Goal: Task Accomplishment & Management: Complete application form

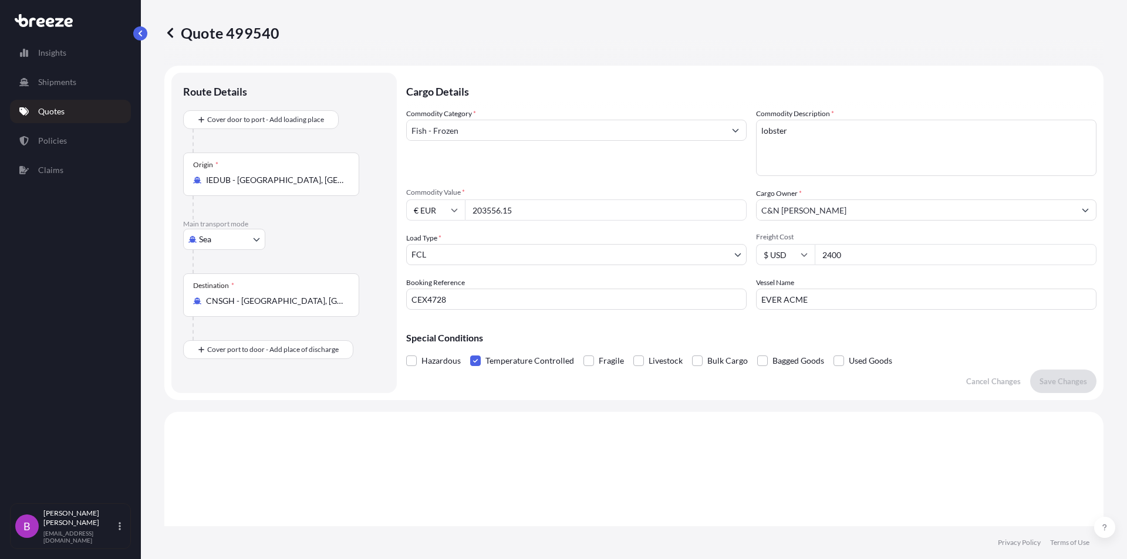
select select "Sea"
select select "2"
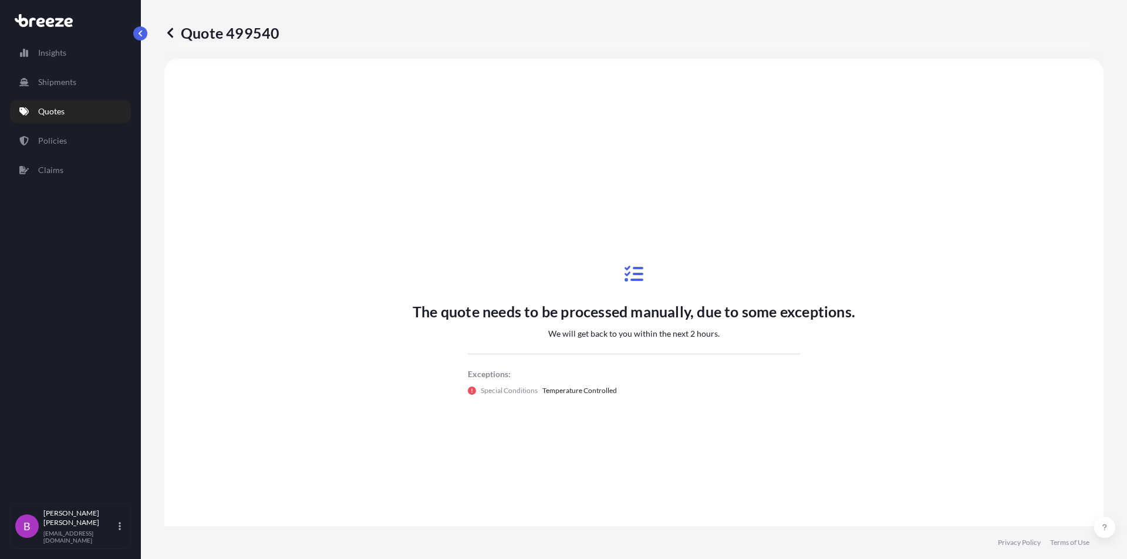
click at [47, 117] on p "Quotes" at bounding box center [51, 112] width 26 height 12
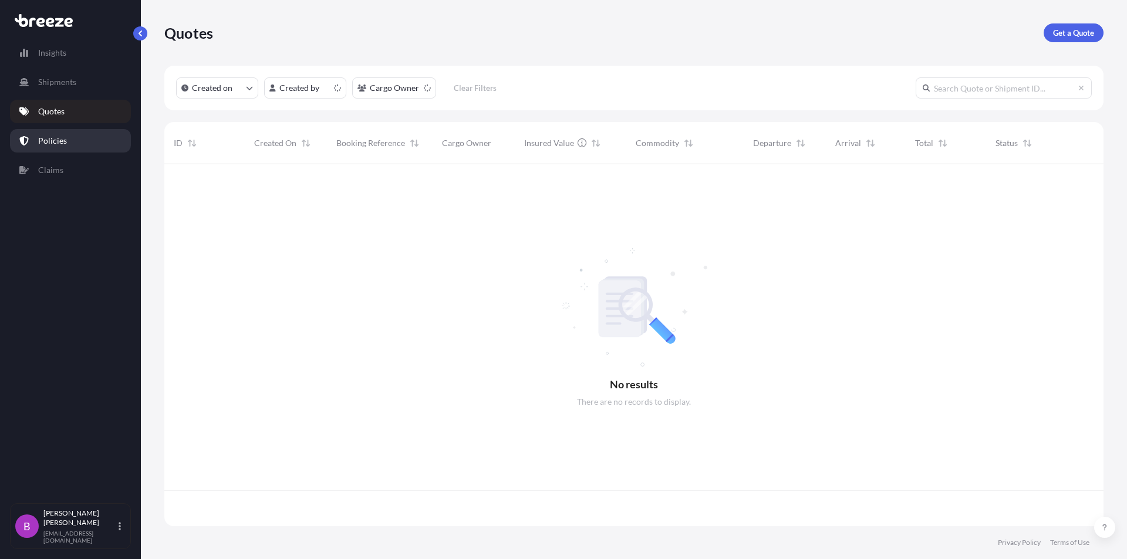
scroll to position [360, 930]
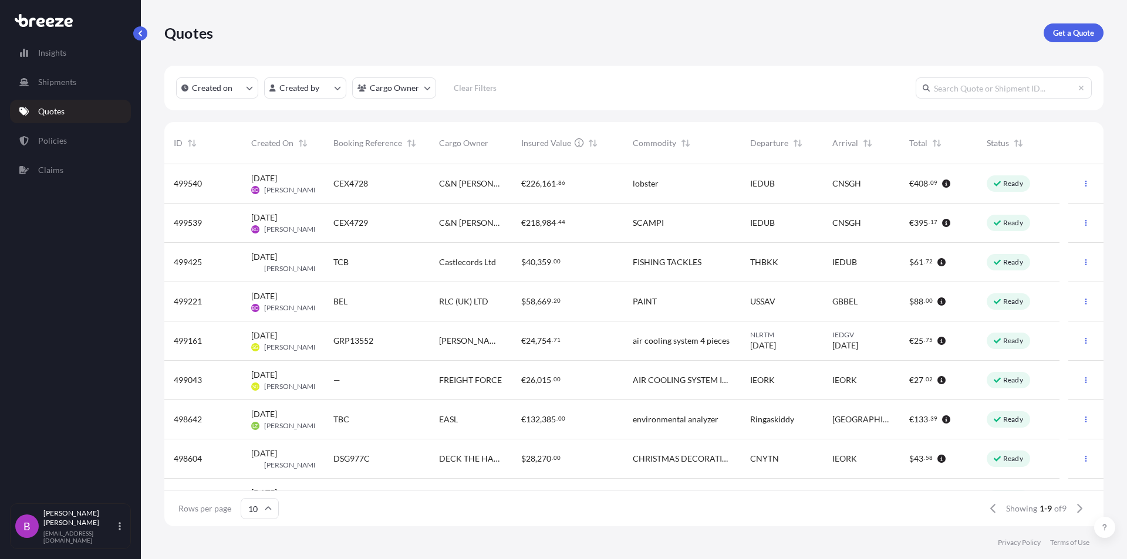
click at [269, 225] on span "[PERSON_NAME]" at bounding box center [292, 229] width 56 height 9
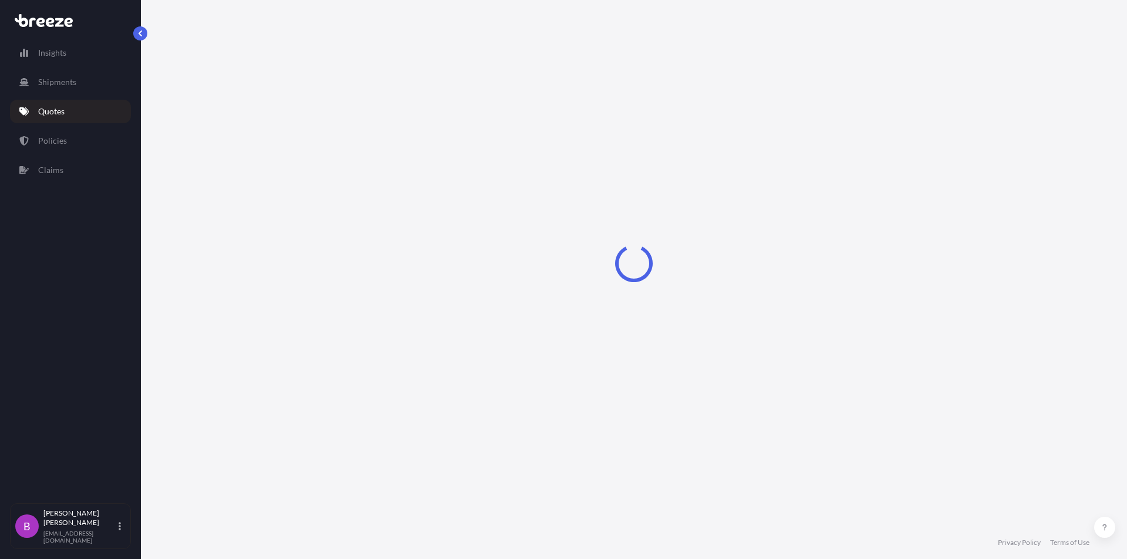
select select "Sea"
select select "2"
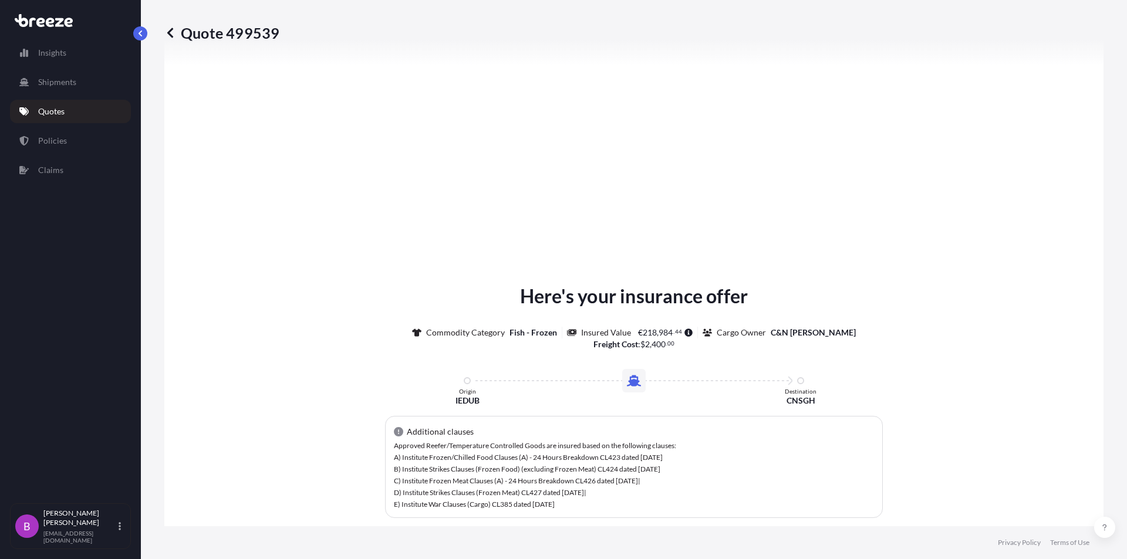
scroll to position [1535, 0]
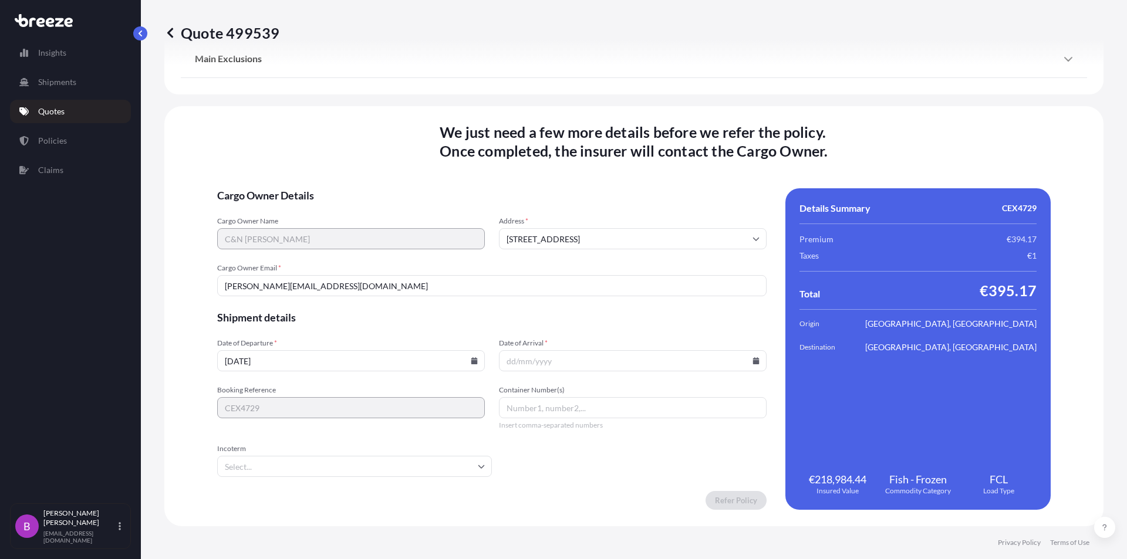
drag, startPoint x: 736, startPoint y: 360, endPoint x: 733, endPoint y: 381, distance: 21.3
click at [753, 360] on icon at bounding box center [756, 360] width 6 height 7
click at [577, 170] on button at bounding box center [567, 179] width 19 height 19
click at [673, 254] on button "15" at bounding box center [663, 253] width 19 height 19
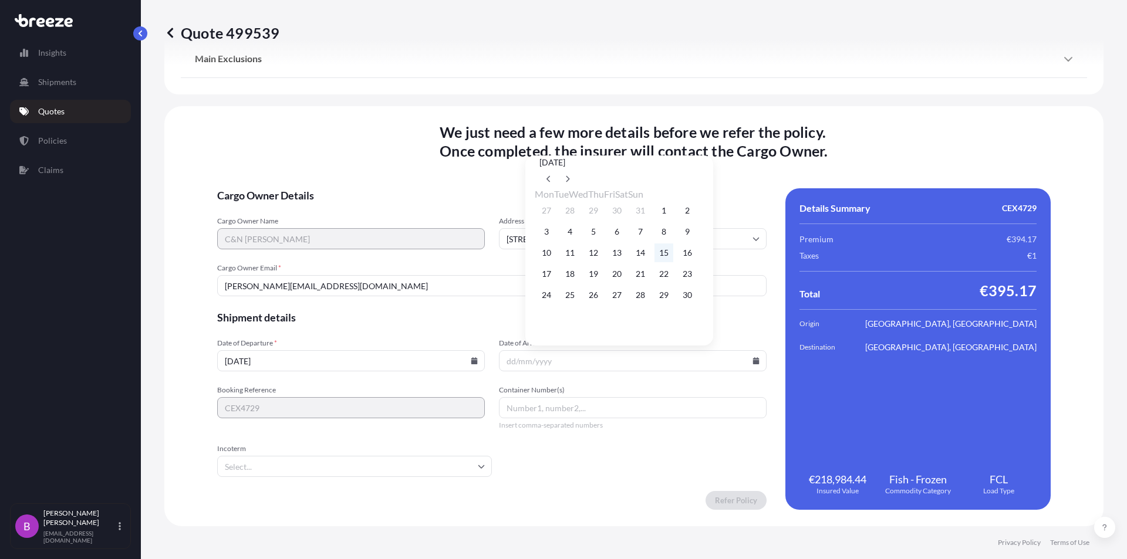
type input "[DATE]"
click at [444, 465] on input "Incoterm" at bounding box center [354, 466] width 275 height 21
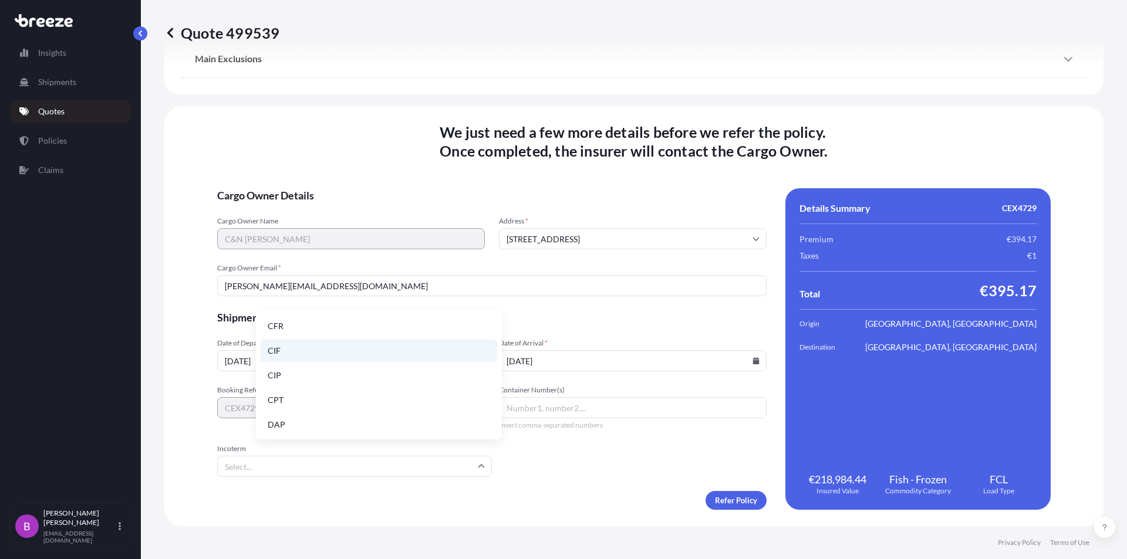
click at [308, 357] on li "CIF" at bounding box center [379, 351] width 237 height 22
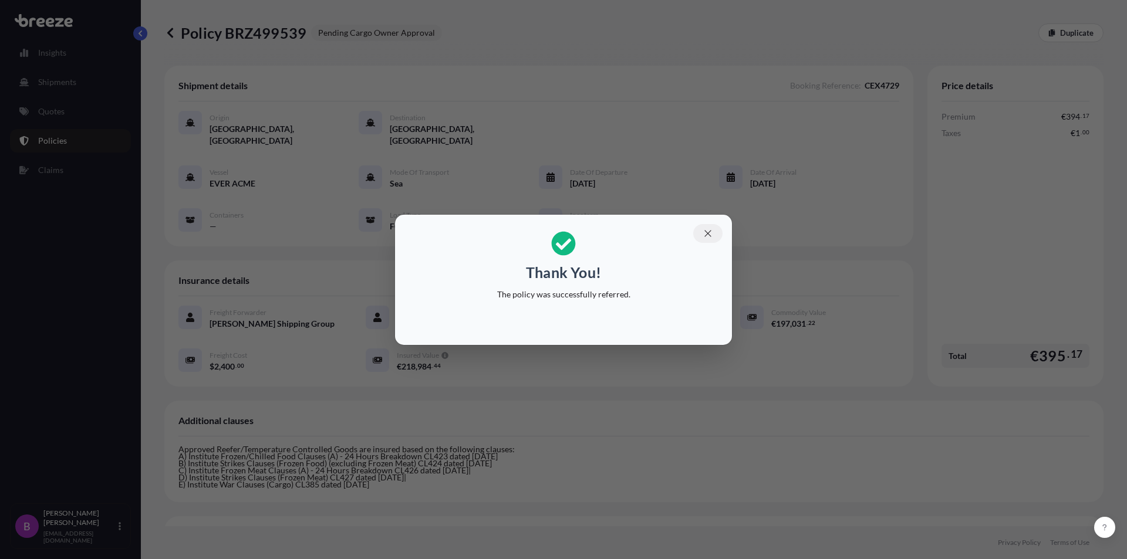
click at [711, 236] on icon "button" at bounding box center [707, 233] width 11 height 11
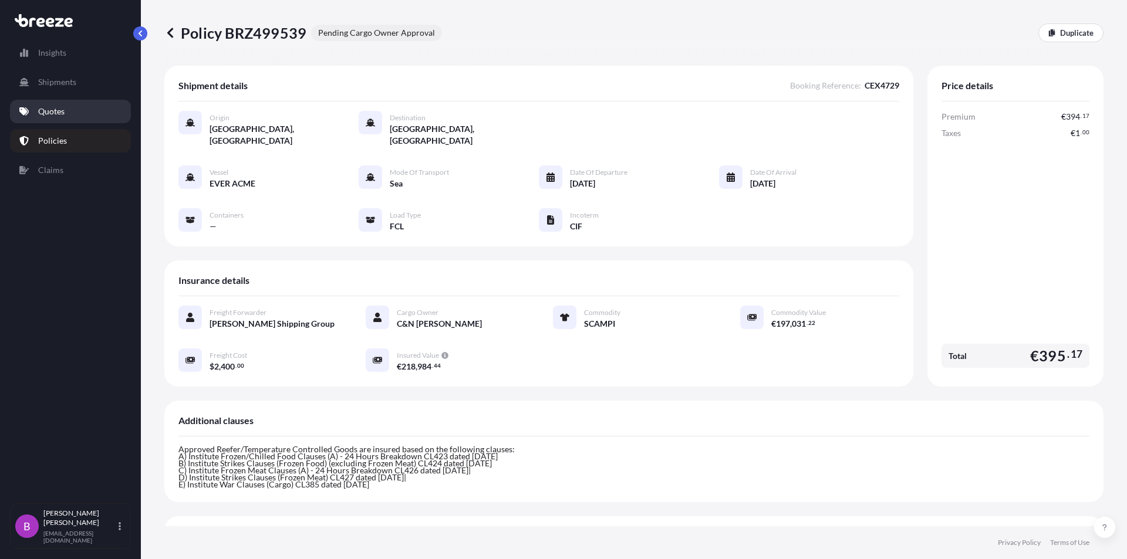
click at [59, 116] on p "Quotes" at bounding box center [51, 112] width 26 height 12
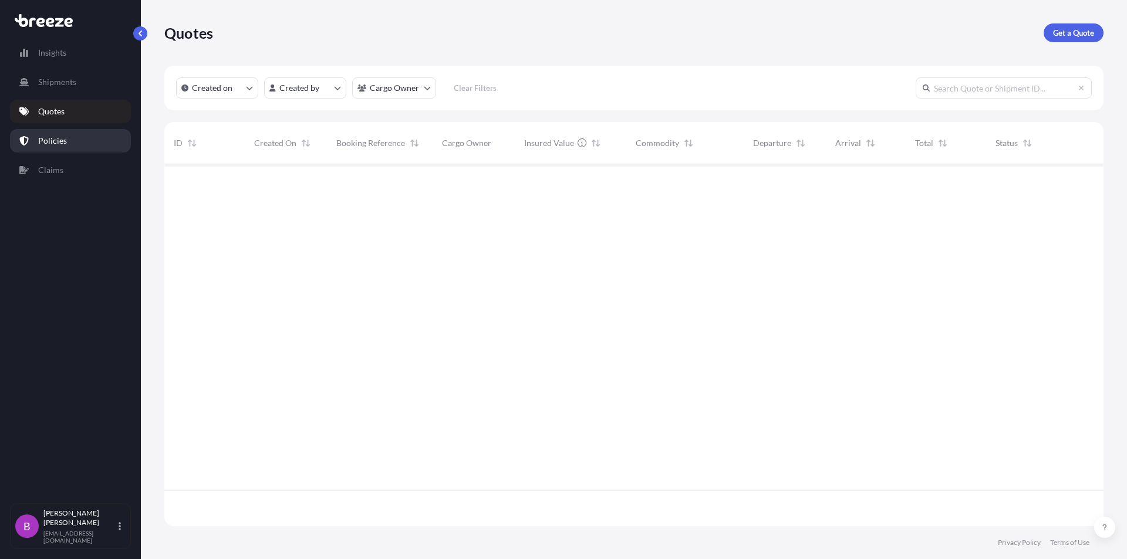
scroll to position [360, 930]
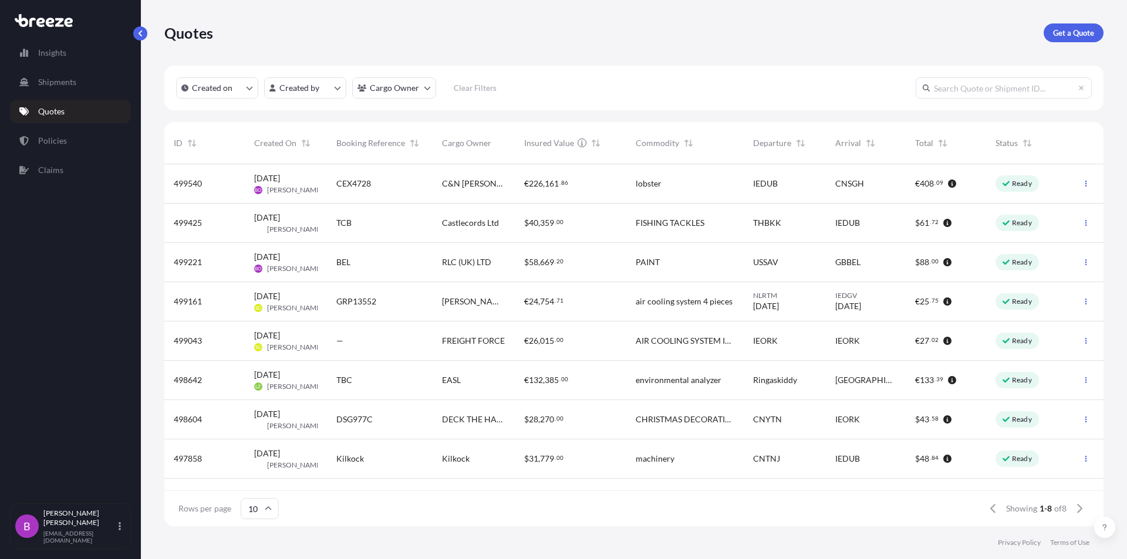
click at [744, 181] on div "IEDUB" at bounding box center [785, 183] width 82 height 39
select select "Sea"
select select "2"
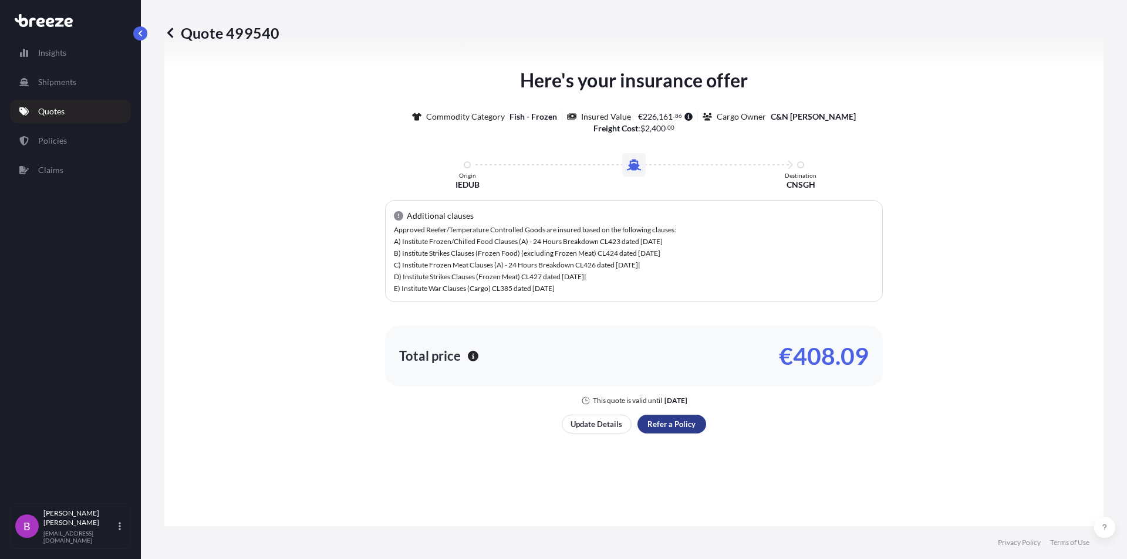
scroll to position [1535, 0]
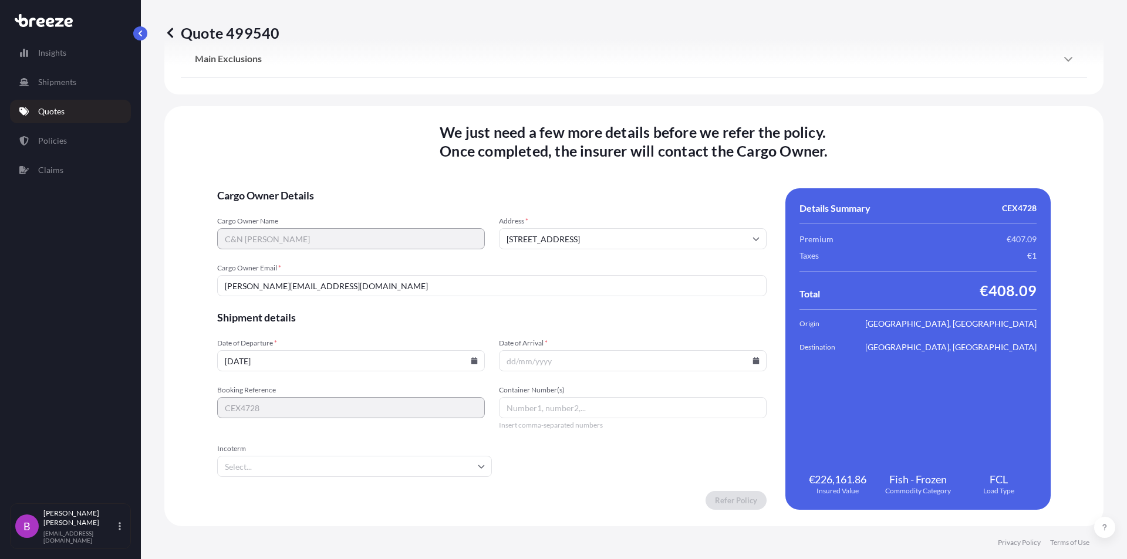
click at [485, 360] on input "[DATE]" at bounding box center [351, 360] width 268 height 21
click at [485, 362] on input "[DATE]" at bounding box center [351, 360] width 268 height 21
click at [478, 359] on icon at bounding box center [474, 360] width 6 height 7
click at [350, 235] on button "10" at bounding box center [340, 231] width 19 height 19
type input "[DATE]"
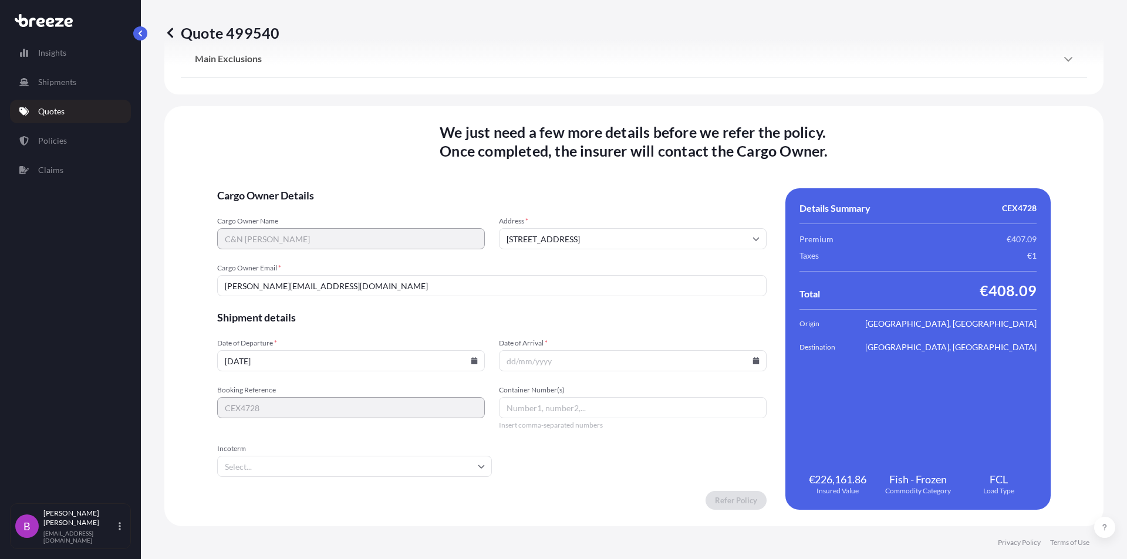
click at [746, 359] on input "Date of Arrival *" at bounding box center [633, 360] width 268 height 21
click at [752, 357] on icon at bounding box center [755, 360] width 7 height 7
click at [577, 170] on button at bounding box center [567, 179] width 19 height 19
click at [673, 254] on button "15" at bounding box center [663, 253] width 19 height 19
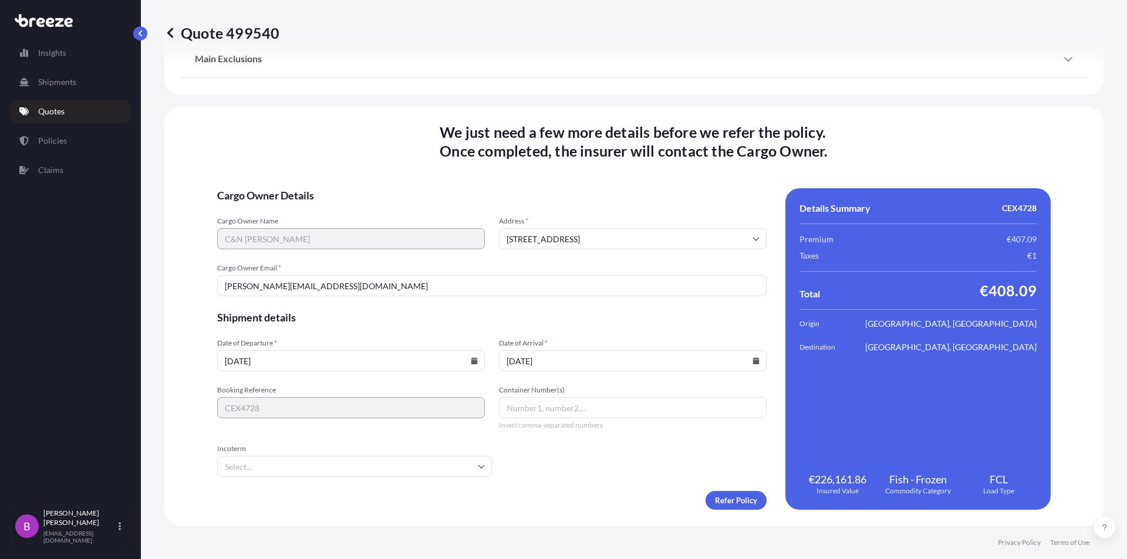
type input "[DATE]"
click at [483, 456] on input "Incoterm" at bounding box center [354, 466] width 275 height 21
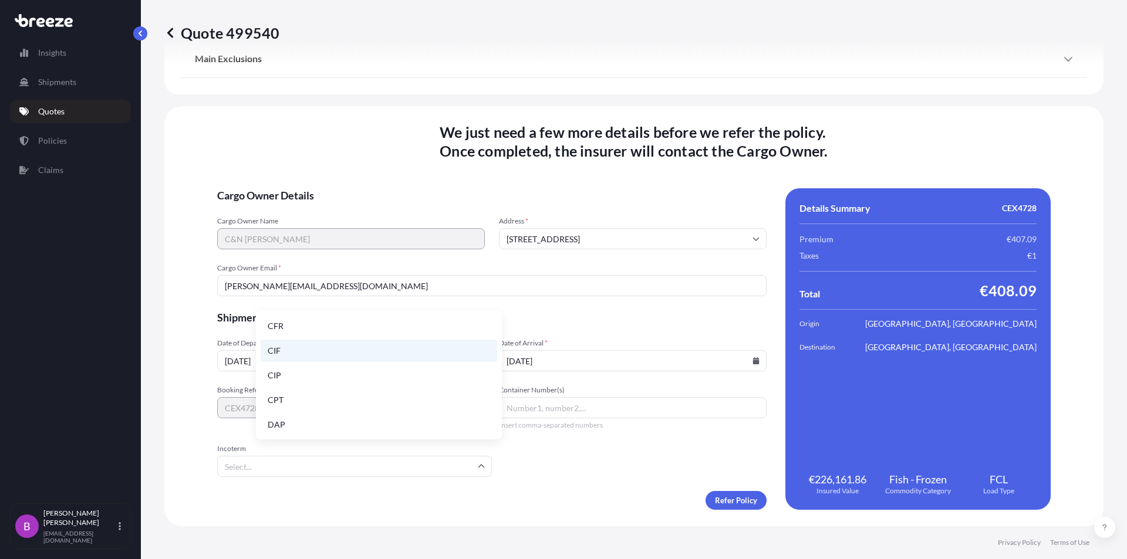
click at [292, 355] on li "CIF" at bounding box center [379, 351] width 237 height 22
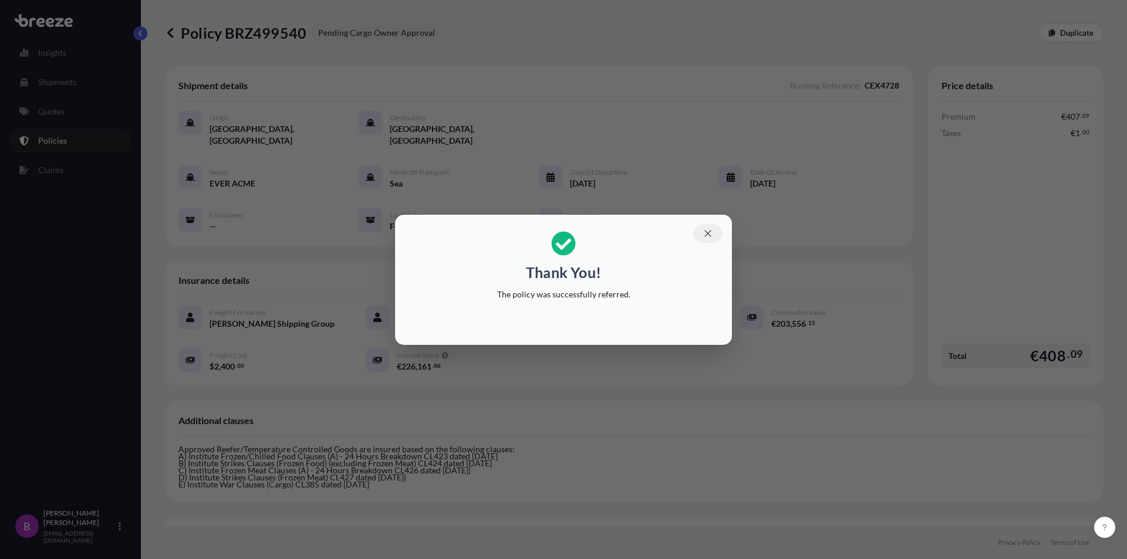
click at [707, 238] on icon "button" at bounding box center [707, 233] width 11 height 11
